Goal: Task Accomplishment & Management: Manage account settings

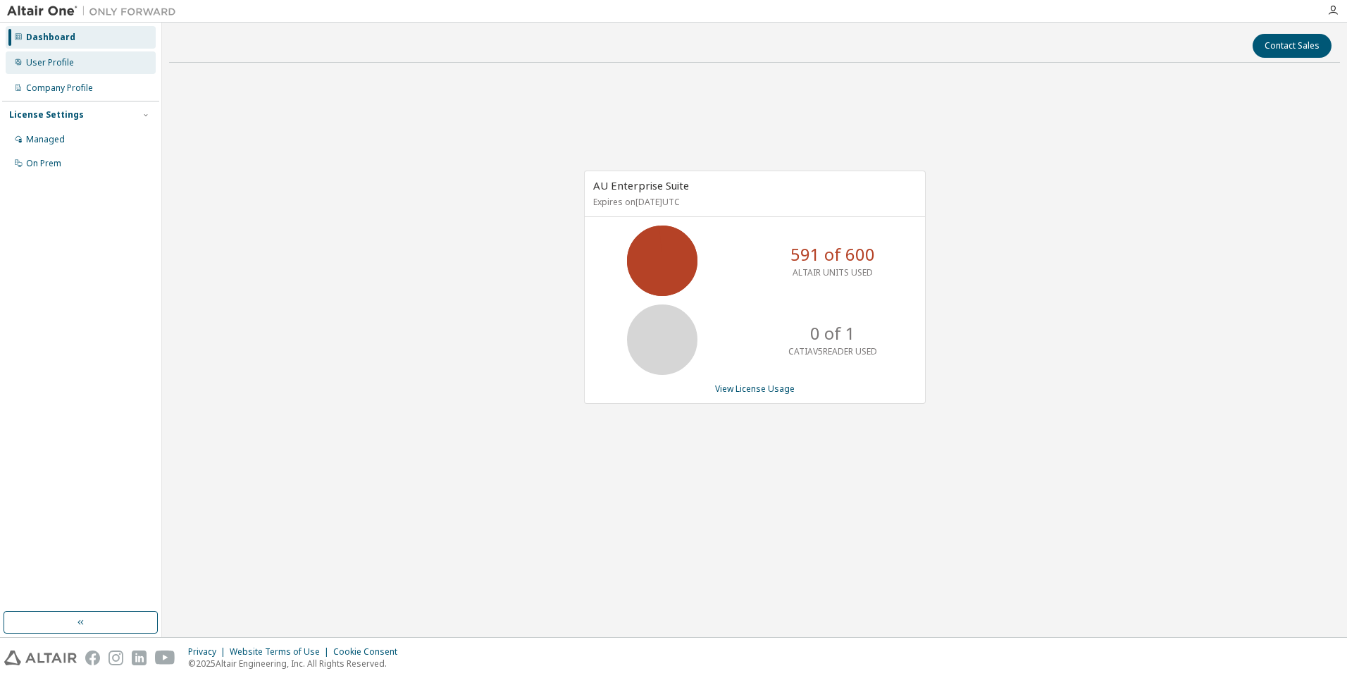
click at [57, 61] on div "User Profile" at bounding box center [50, 62] width 48 height 11
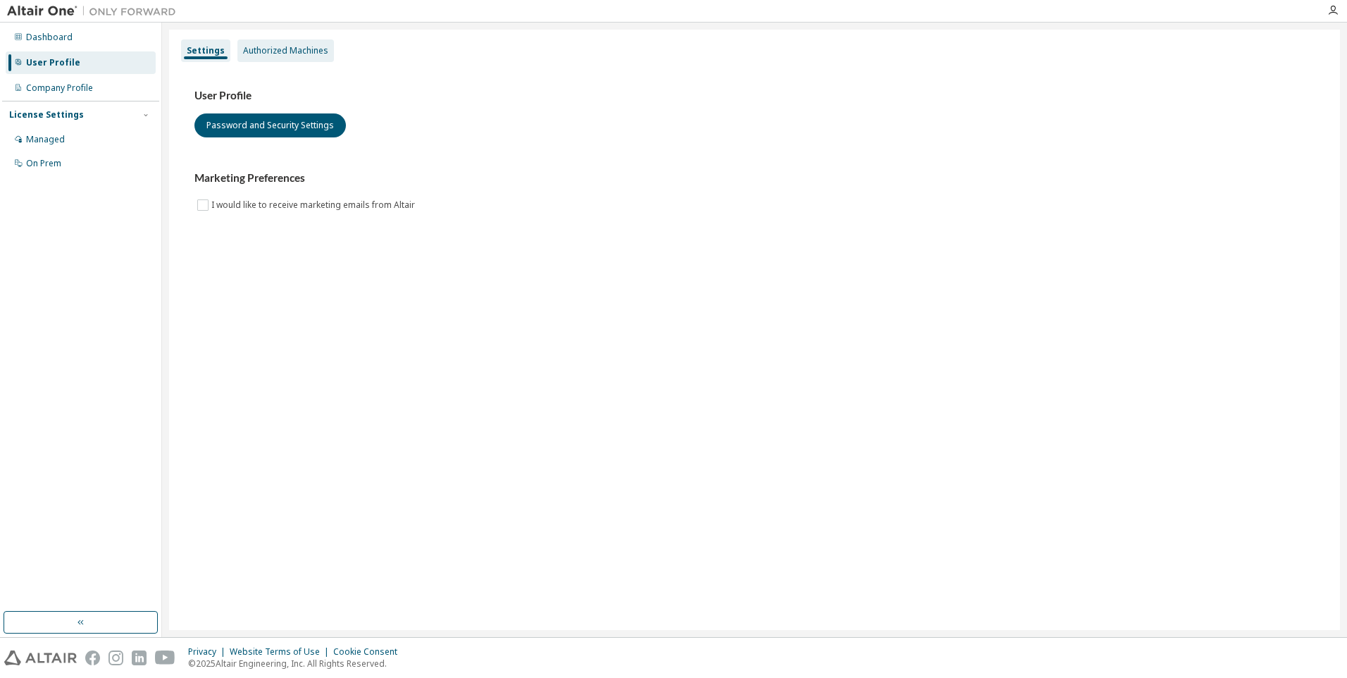
click at [279, 49] on div "Authorized Machines" at bounding box center [285, 50] width 85 height 11
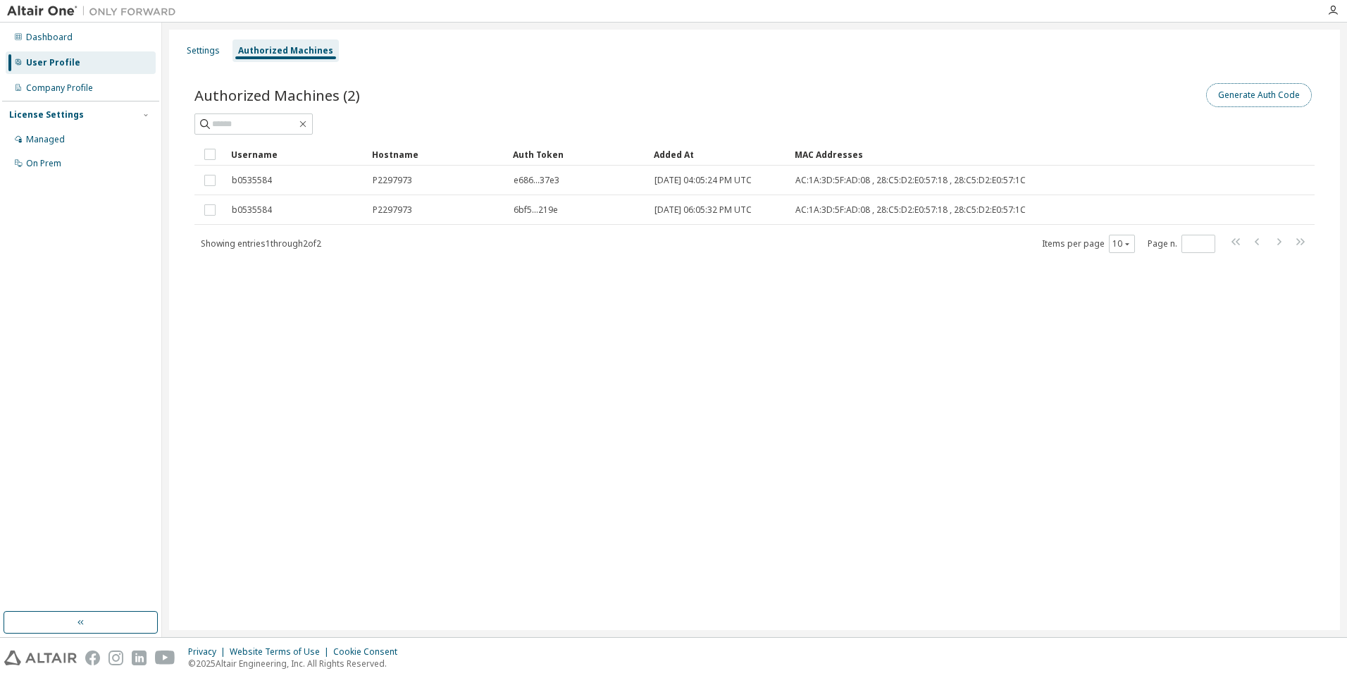
click at [1247, 92] on button "Generate Auth Code" at bounding box center [1259, 95] width 106 height 24
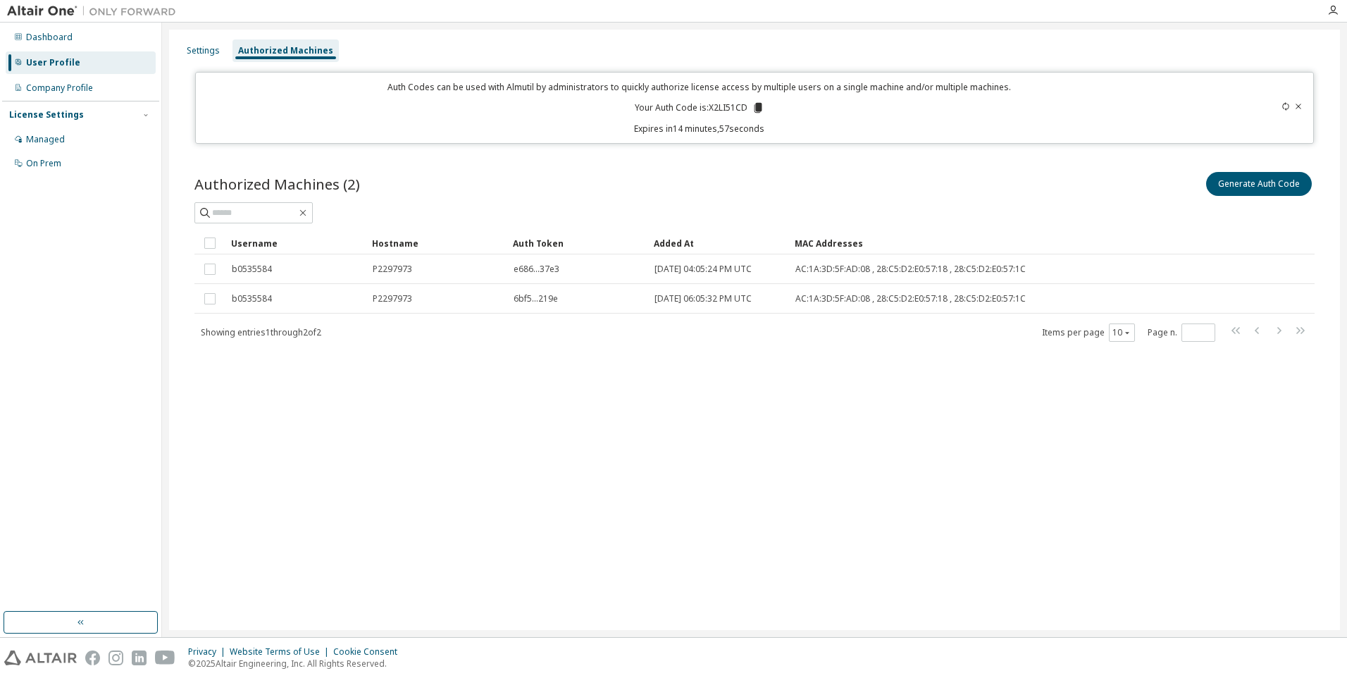
click at [718, 105] on p "Your Auth Code is: X2LI51CD" at bounding box center [700, 107] width 130 height 13
copy p "X2LI51CD"
click at [663, 539] on div "Settings Authorized Machines Auth Codes can be used with Almutil by administrat…" at bounding box center [754, 330] width 1171 height 600
click at [461, 522] on div "Settings Authorized Machines Auth Codes can be used with Almutil by administrat…" at bounding box center [754, 330] width 1171 height 600
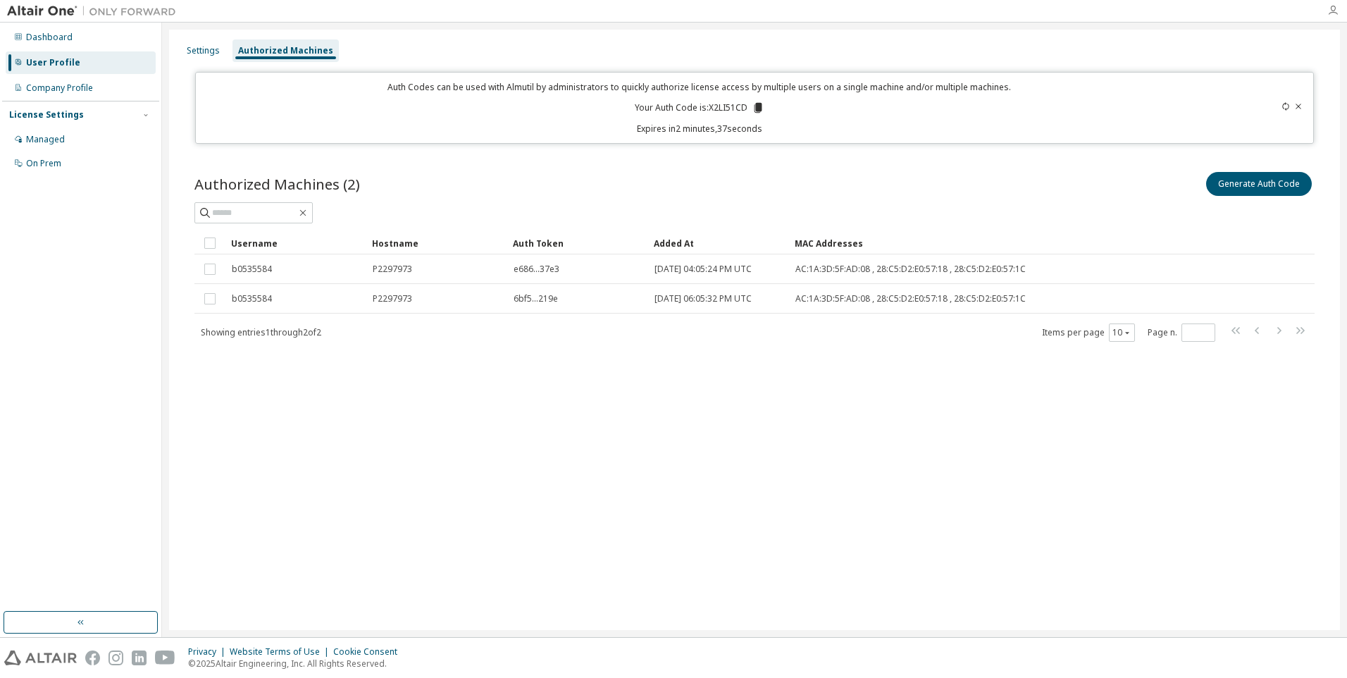
drag, startPoint x: 1333, startPoint y: 6, endPoint x: 1329, endPoint y: 13, distance: 7.6
click at [1333, 6] on icon "button" at bounding box center [1332, 10] width 11 height 11
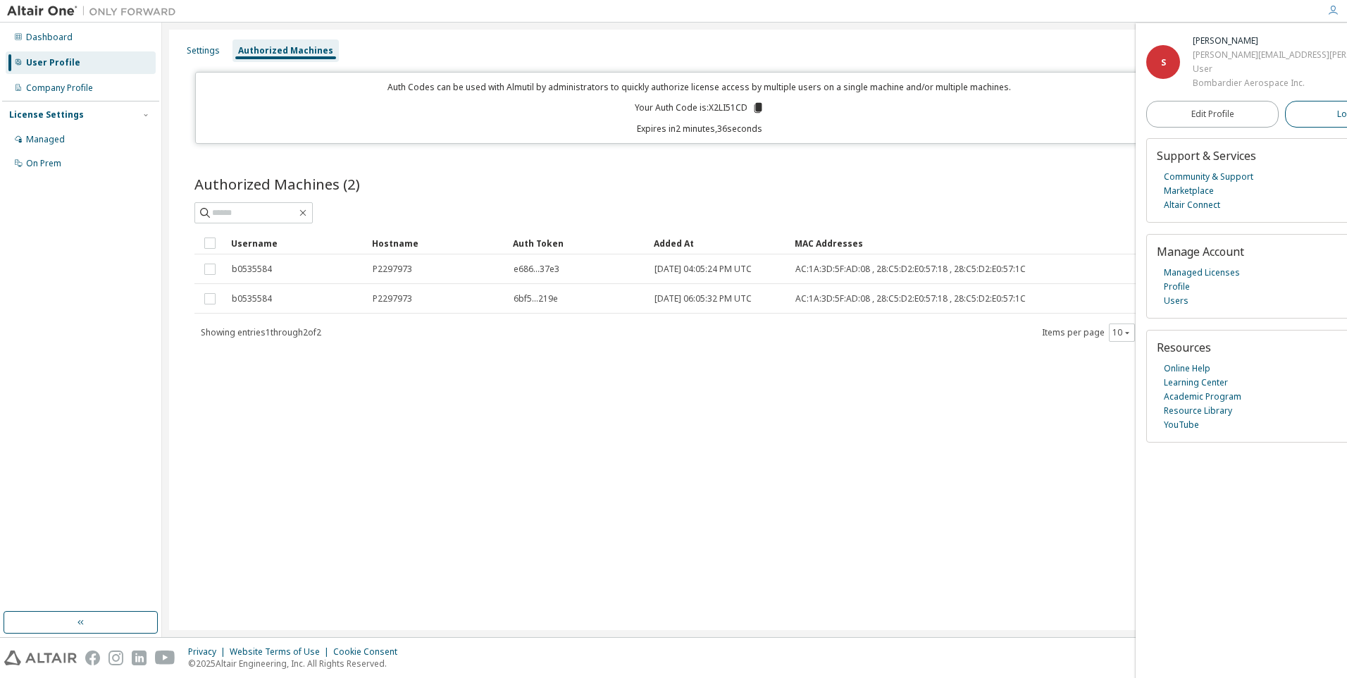
click at [1337, 121] on span "Logout" at bounding box center [1351, 114] width 29 height 14
